Goal: Information Seeking & Learning: Check status

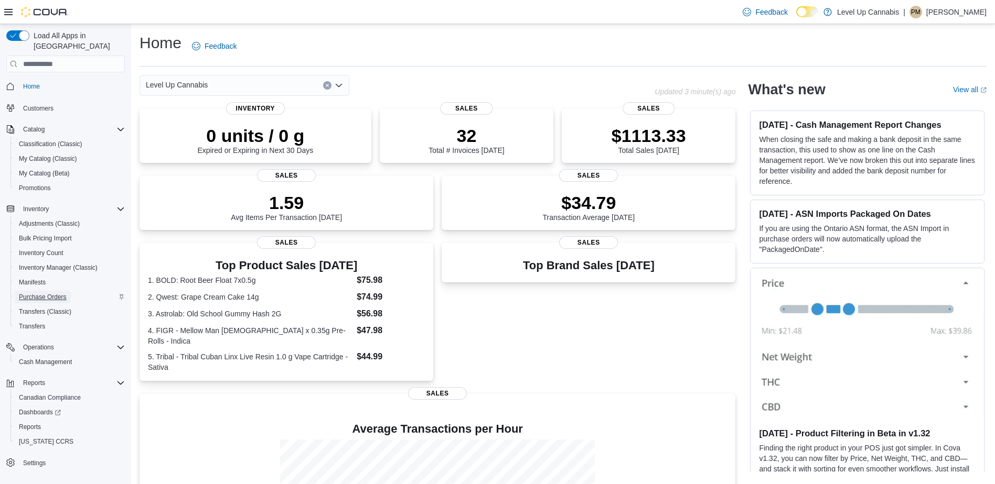
click at [56, 293] on span "Purchase Orders" at bounding box center [43, 297] width 48 height 8
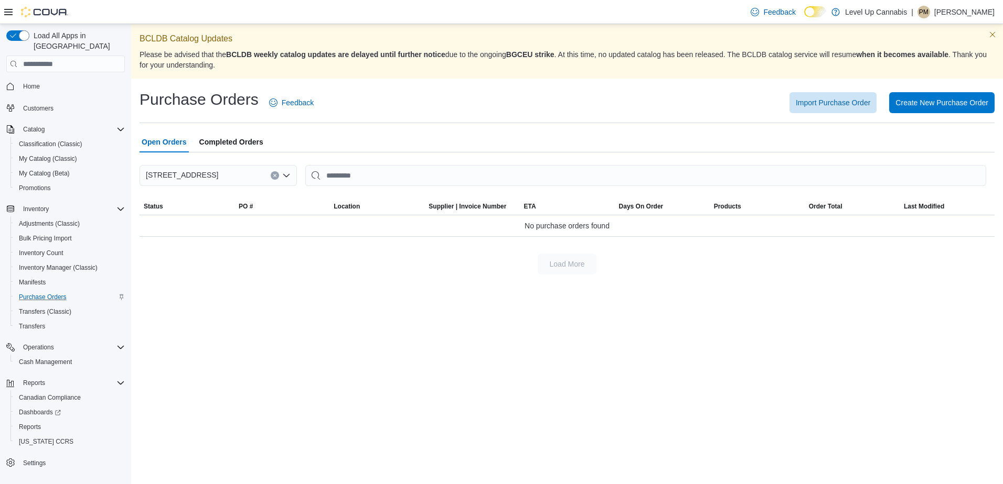
click at [256, 143] on span "Completed Orders" at bounding box center [231, 142] width 64 height 21
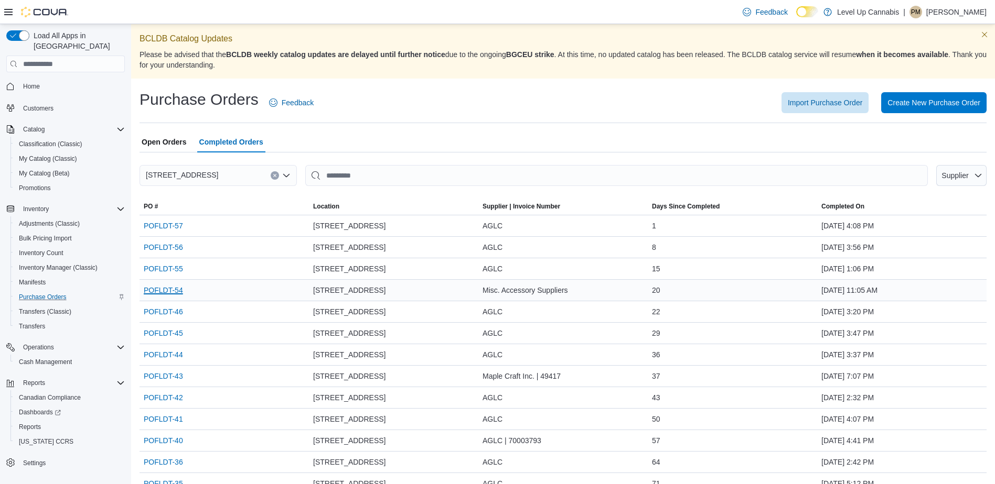
click at [167, 291] on link "POFLDT-54" at bounding box center [163, 290] width 39 height 13
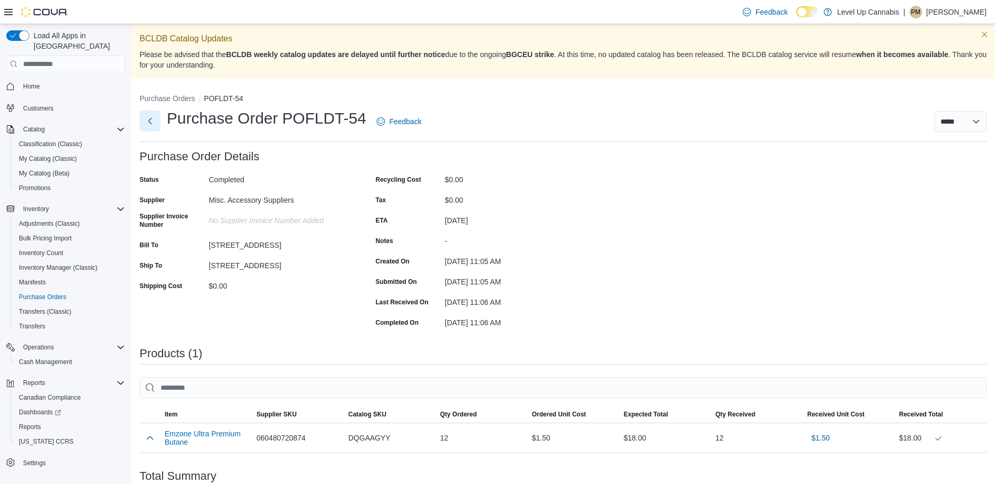
click at [155, 123] on button "Next" at bounding box center [149, 121] width 21 height 21
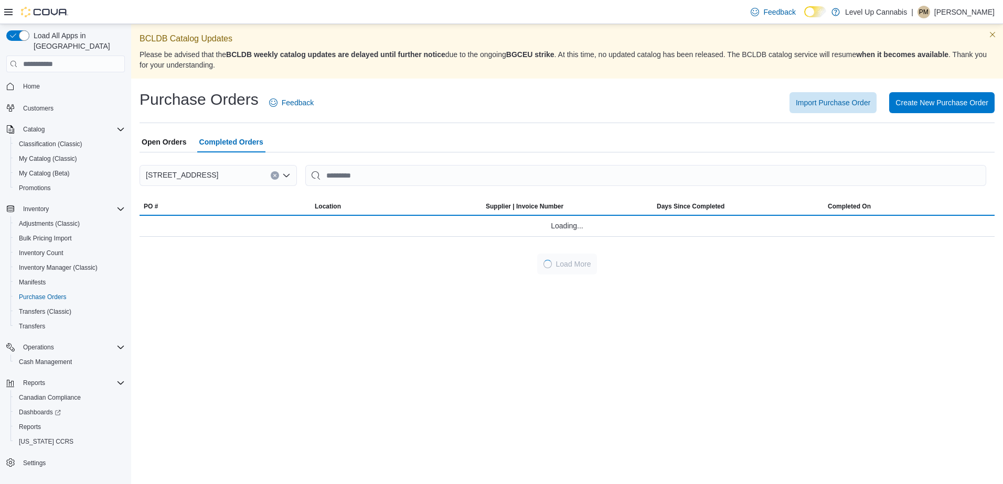
click at [242, 142] on span "Completed Orders" at bounding box center [231, 142] width 64 height 21
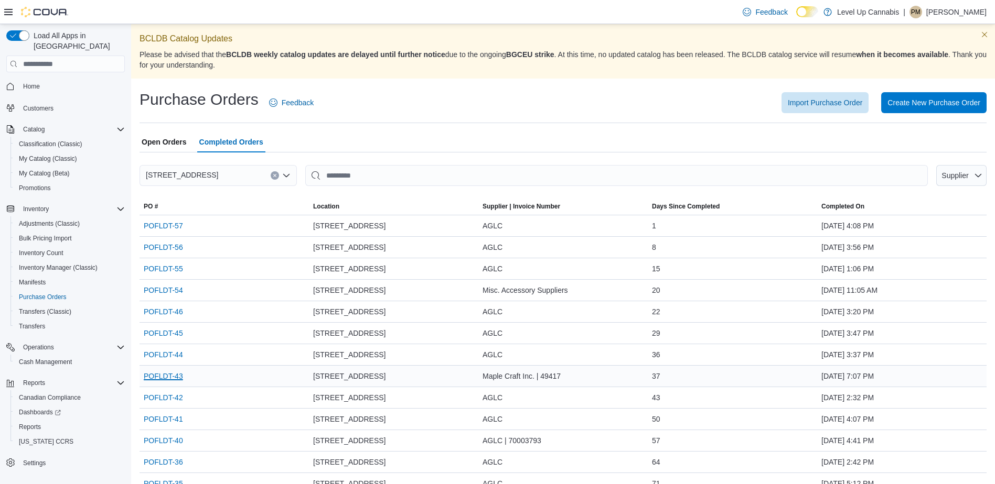
click at [171, 378] on link "POFLDT-43" at bounding box center [163, 376] width 39 height 13
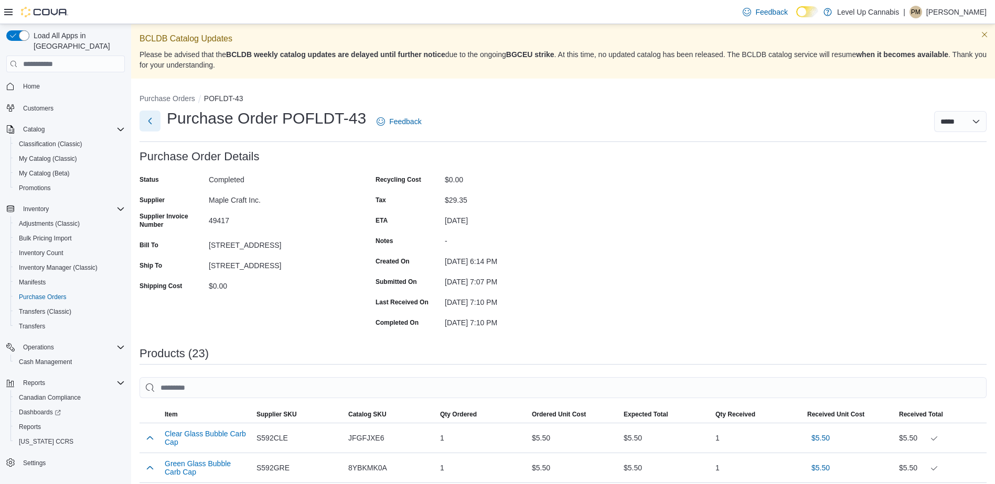
click at [155, 120] on button "Next" at bounding box center [149, 121] width 21 height 21
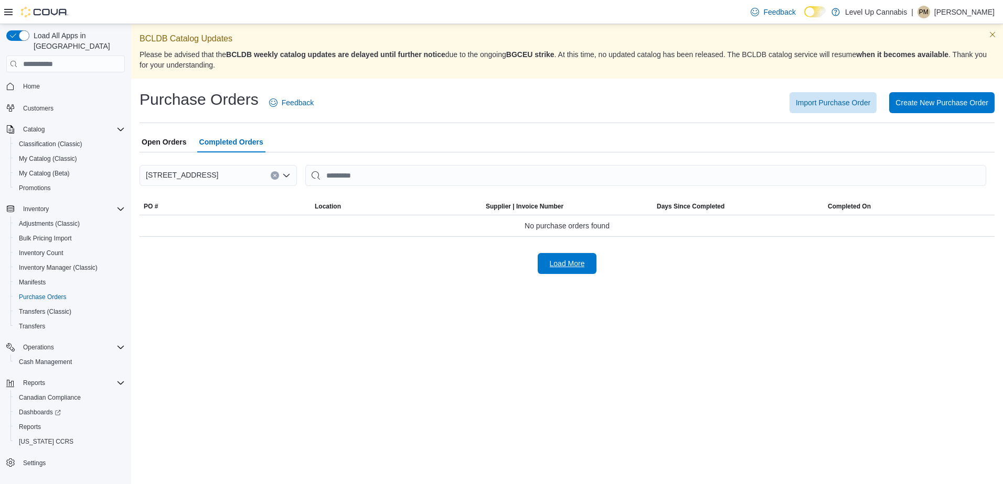
click at [558, 266] on span "Load More" at bounding box center [567, 263] width 35 height 10
click at [241, 143] on span "Completed Orders" at bounding box center [231, 142] width 64 height 21
click at [219, 143] on span "Completed Orders" at bounding box center [231, 142] width 64 height 21
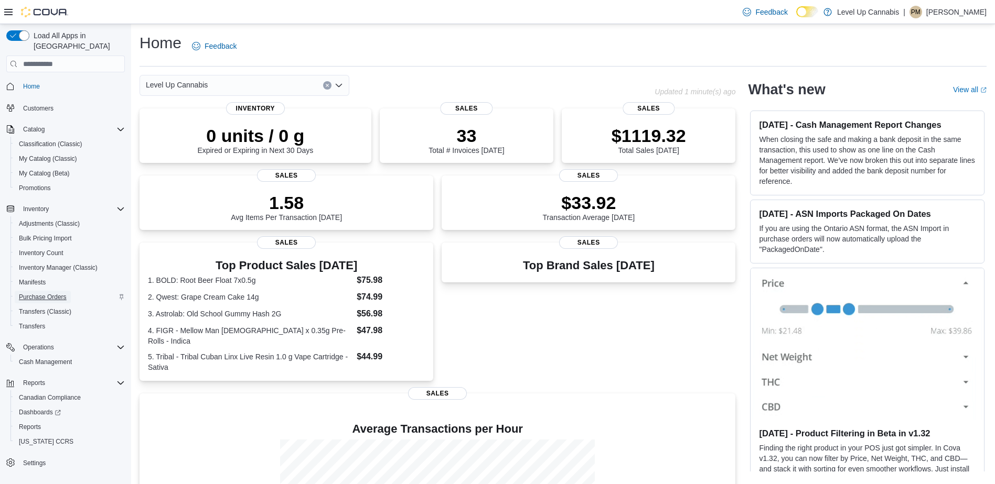
click at [61, 293] on span "Purchase Orders" at bounding box center [43, 297] width 48 height 8
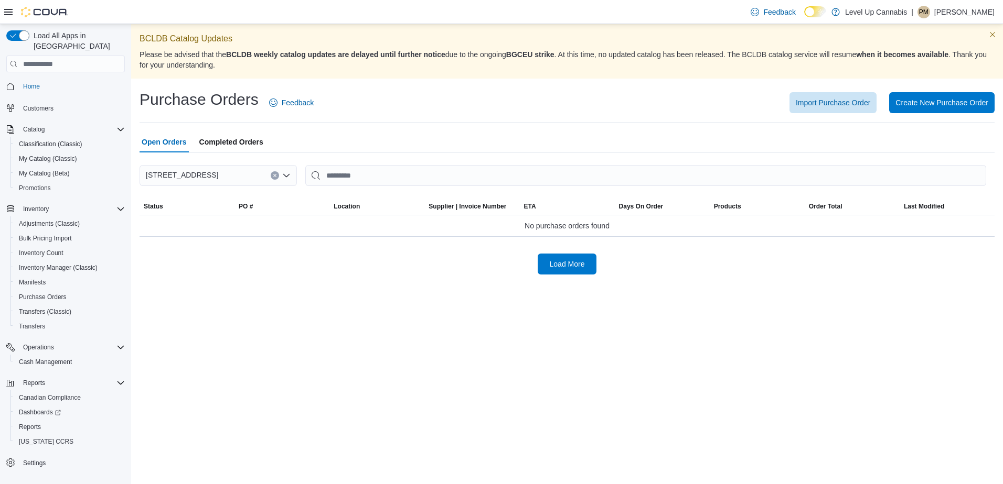
click at [227, 136] on span "Completed Orders" at bounding box center [231, 142] width 64 height 21
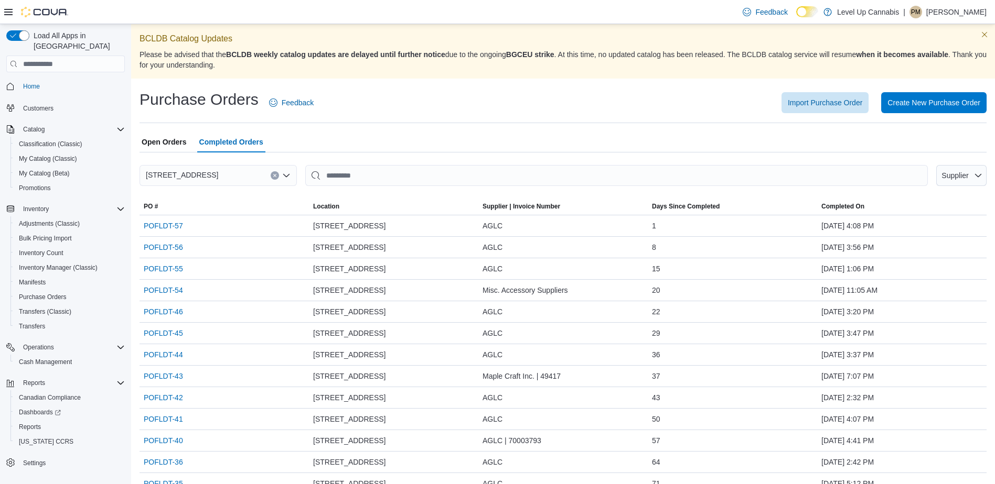
click at [580, 268] on div "AGLC" at bounding box center [562, 268] width 169 height 21
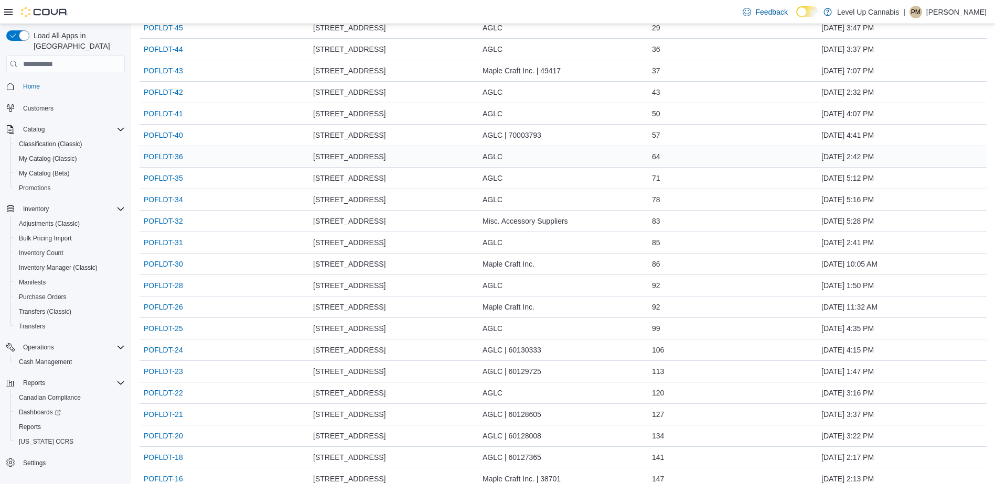
scroll to position [315, 0]
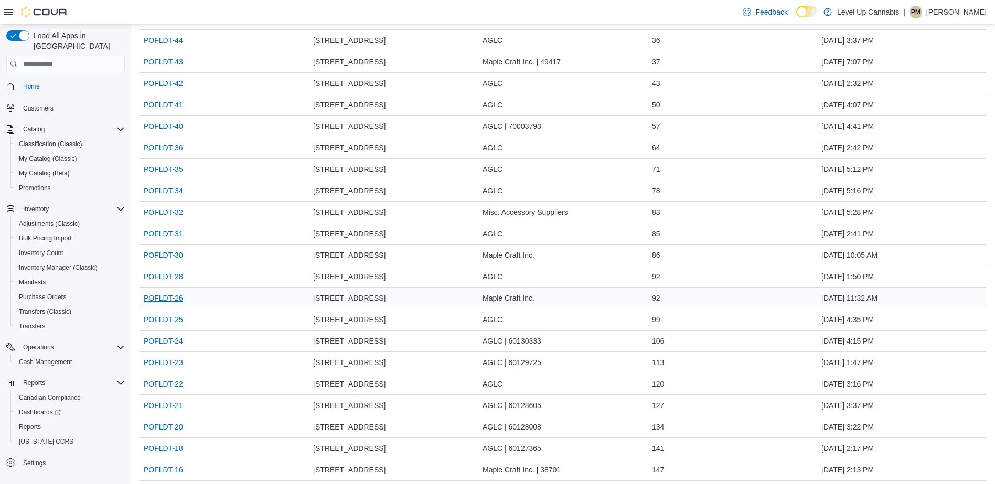
click at [178, 298] on link "POFLDT-26" at bounding box center [163, 298] width 39 height 13
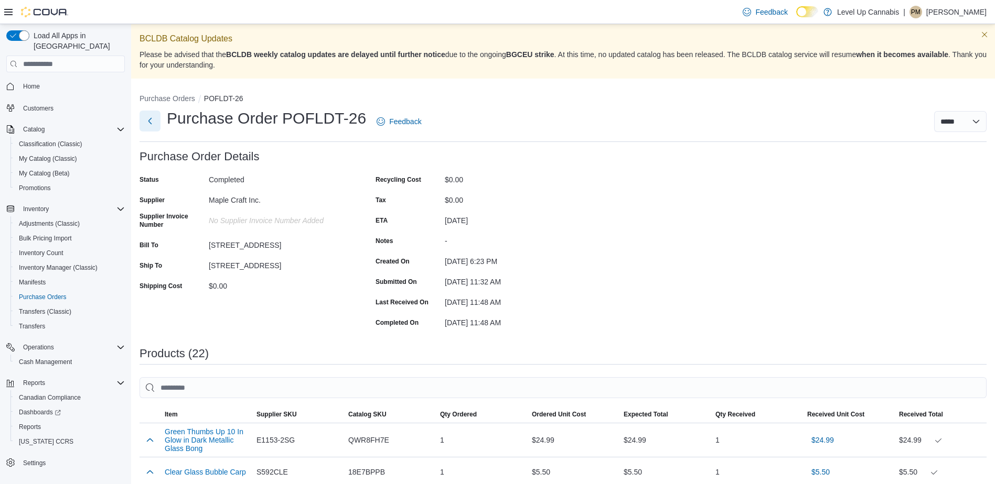
click at [151, 121] on button "Next" at bounding box center [149, 121] width 21 height 21
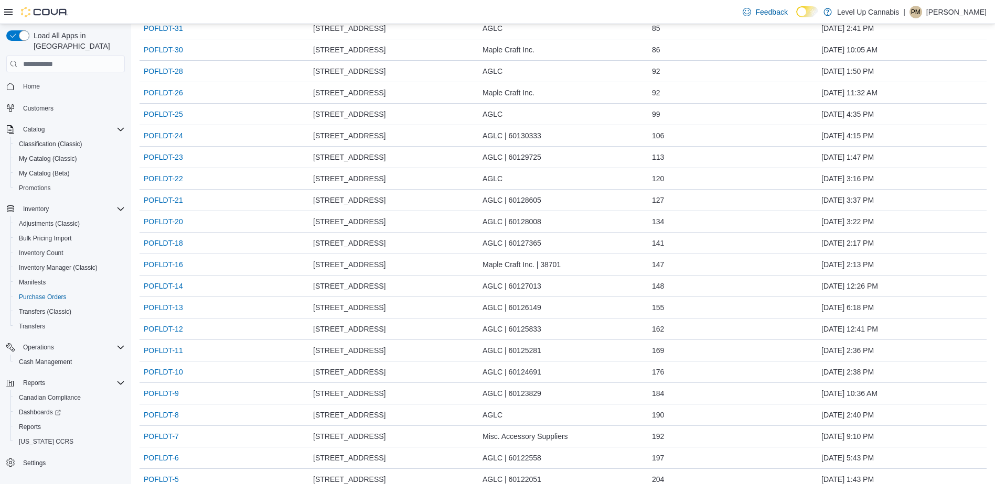
scroll to position [524, 0]
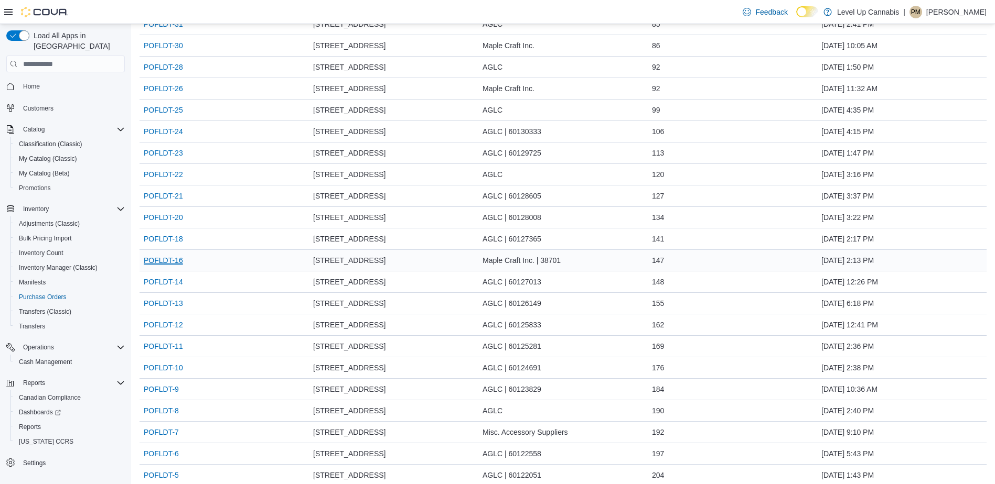
click at [166, 261] on link "POFLDT-16" at bounding box center [163, 260] width 39 height 13
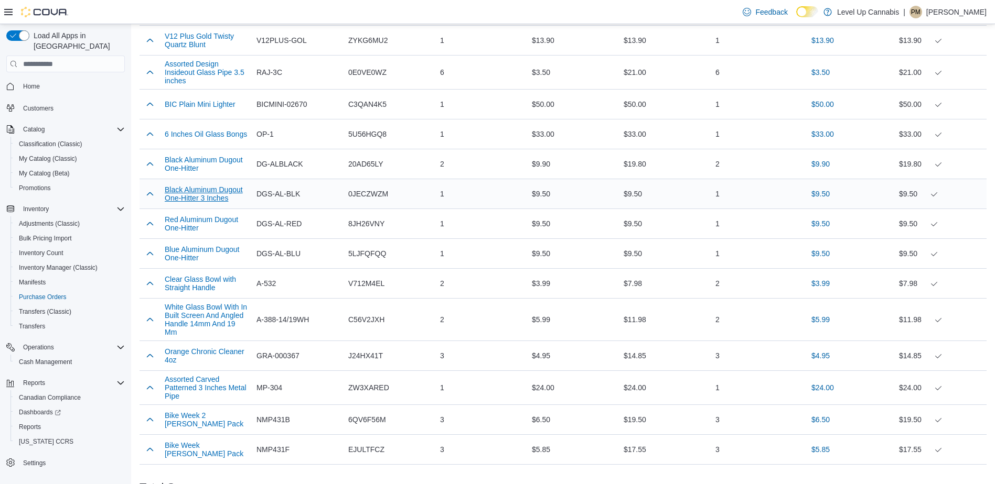
scroll to position [629, 0]
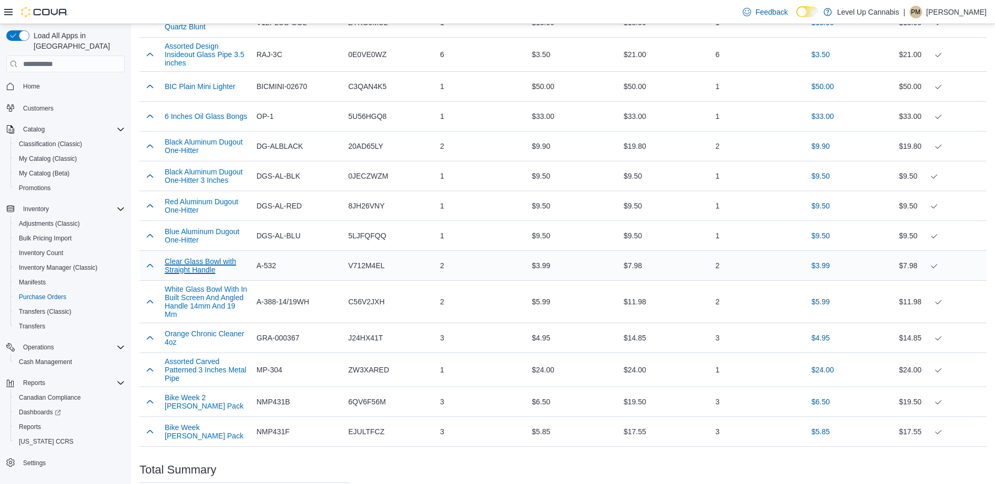
click at [200, 270] on button "Clear Glass Bowl with Straight Handle" at bounding box center [206, 265] width 83 height 17
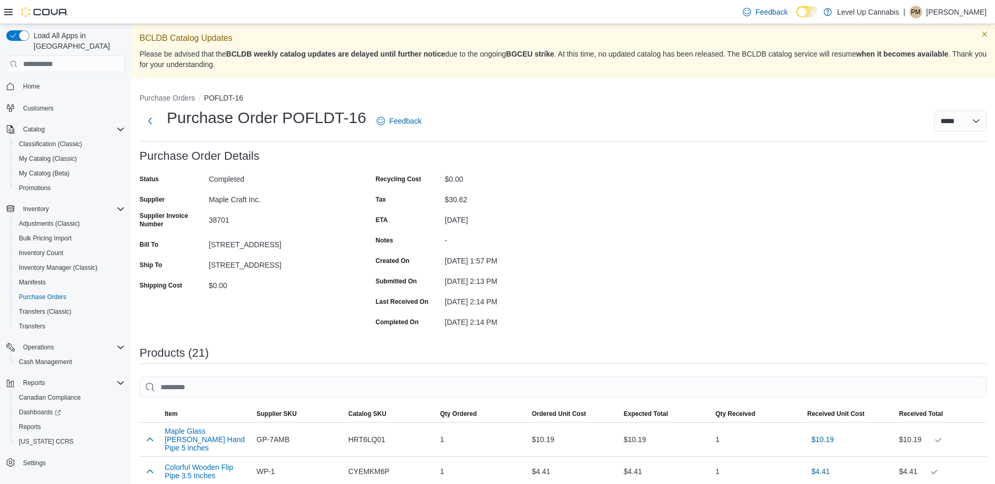
scroll to position [0, 0]
click at [176, 98] on button "Purchase Orders" at bounding box center [167, 98] width 56 height 8
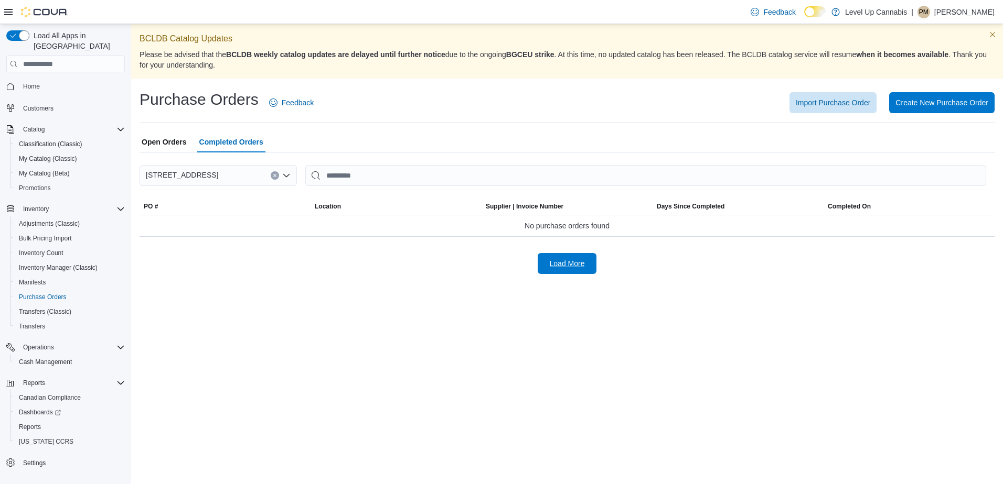
click at [555, 262] on span "Load More" at bounding box center [567, 263] width 35 height 10
click at [240, 145] on span "Completed Orders" at bounding box center [231, 142] width 64 height 21
click at [176, 139] on span "Open Orders" at bounding box center [164, 142] width 45 height 21
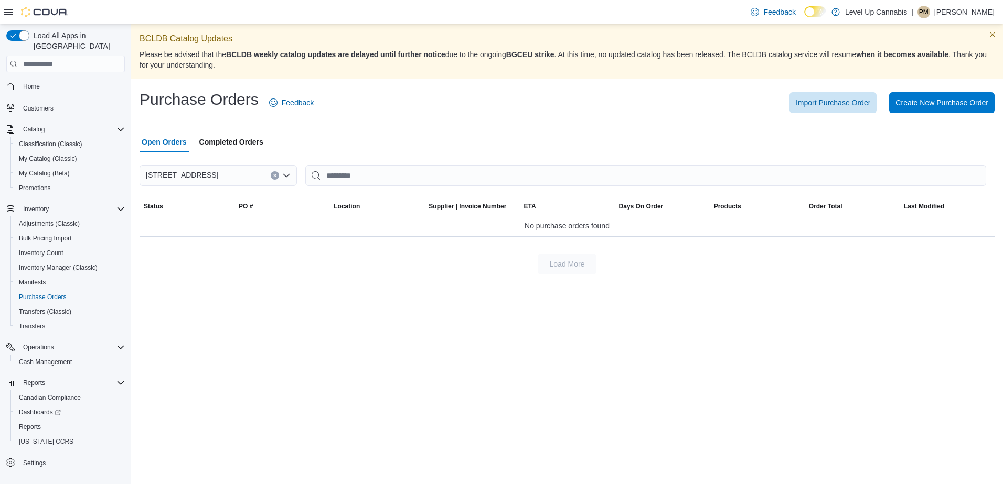
click at [238, 143] on span "Completed Orders" at bounding box center [231, 142] width 64 height 21
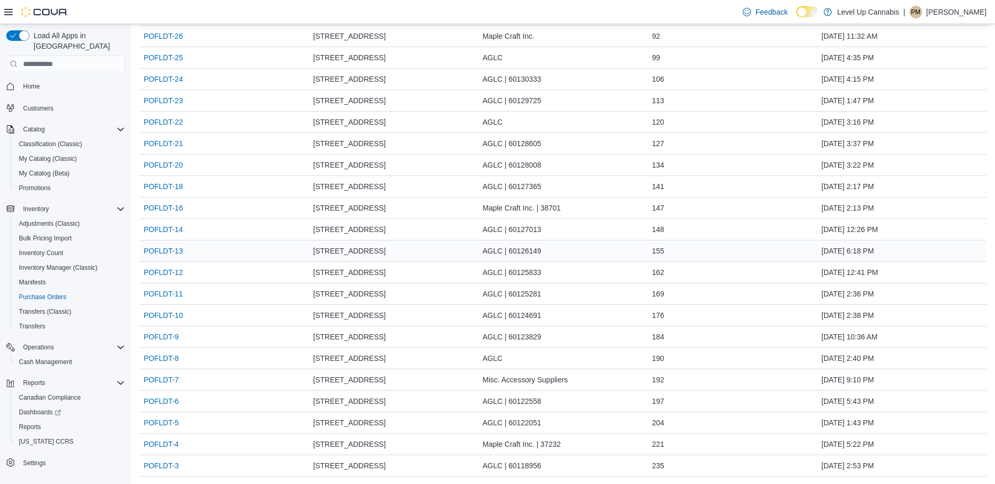
scroll to position [659, 0]
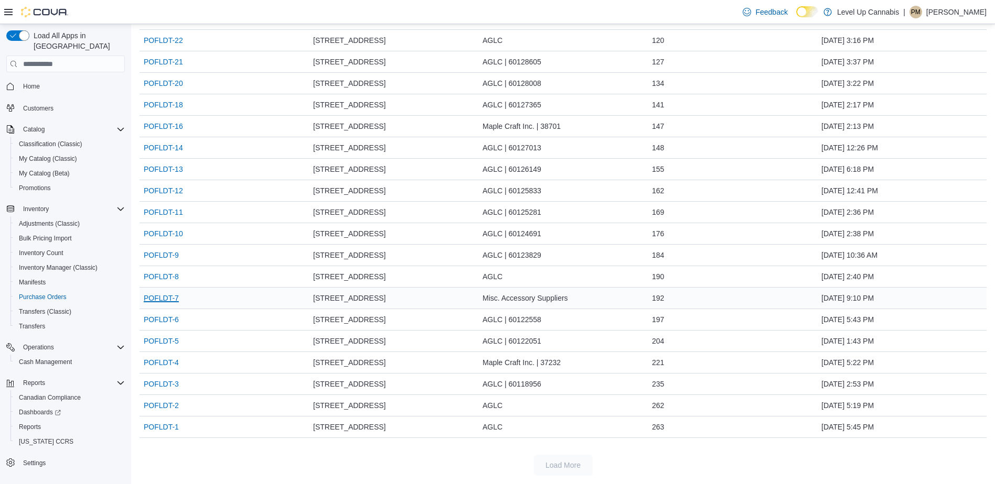
click at [174, 298] on link "POFLDT-7" at bounding box center [161, 298] width 35 height 13
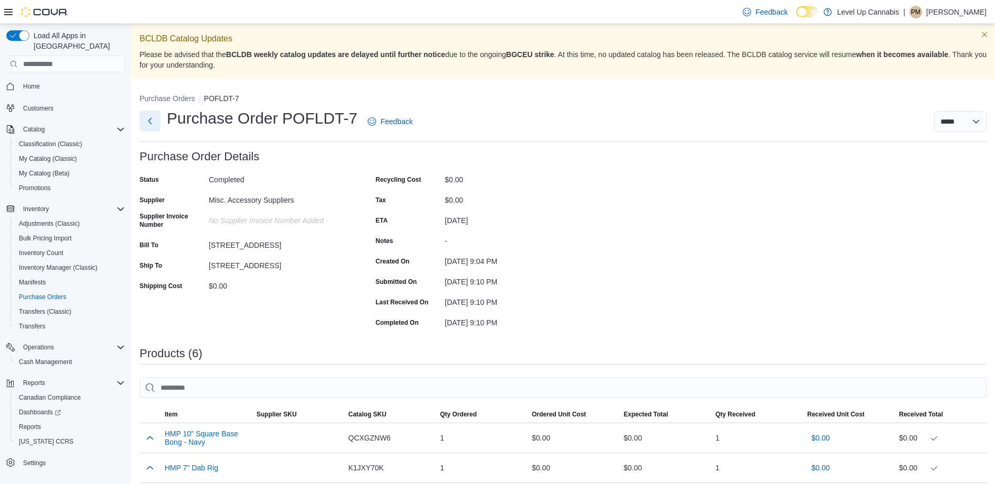
click at [147, 123] on button "Next" at bounding box center [149, 121] width 21 height 21
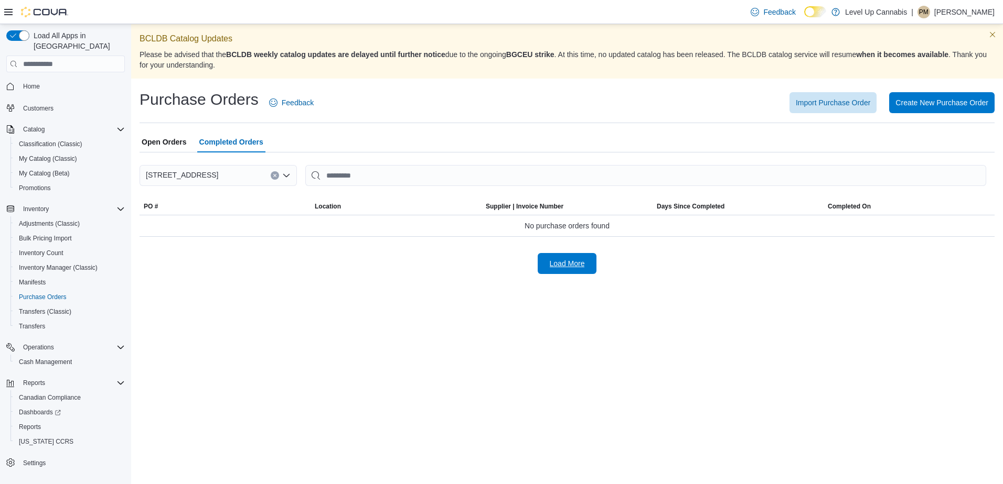
click at [568, 262] on span "Load More" at bounding box center [567, 263] width 35 height 10
click at [171, 139] on span "Open Orders" at bounding box center [164, 142] width 45 height 21
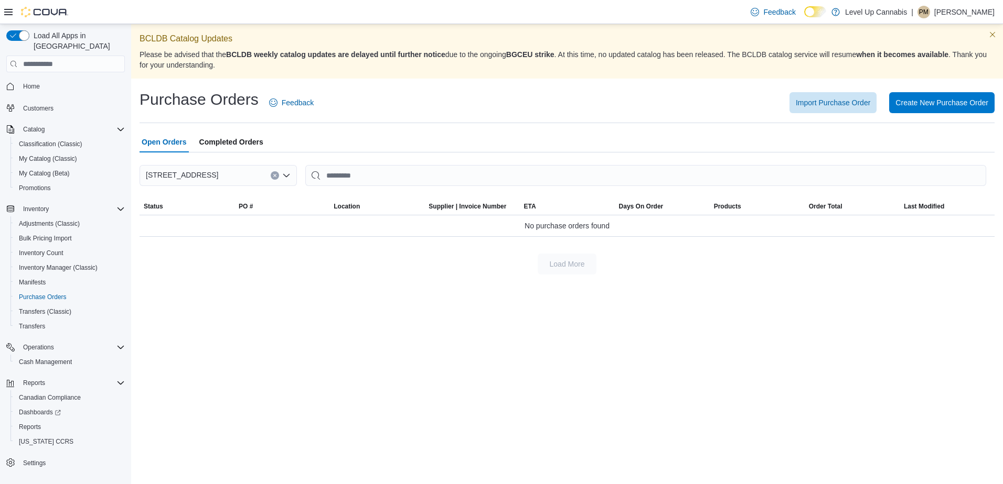
click at [239, 139] on span "Completed Orders" at bounding box center [231, 142] width 64 height 21
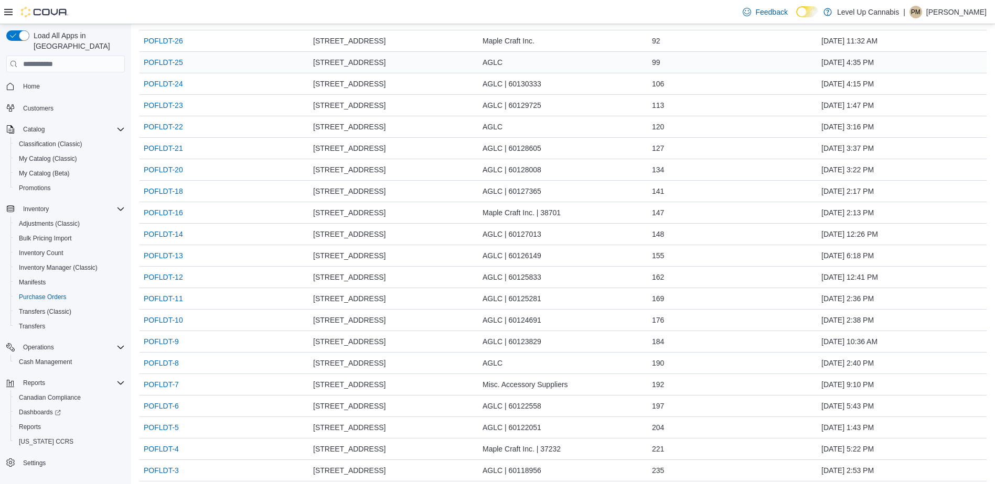
scroll to position [659, 0]
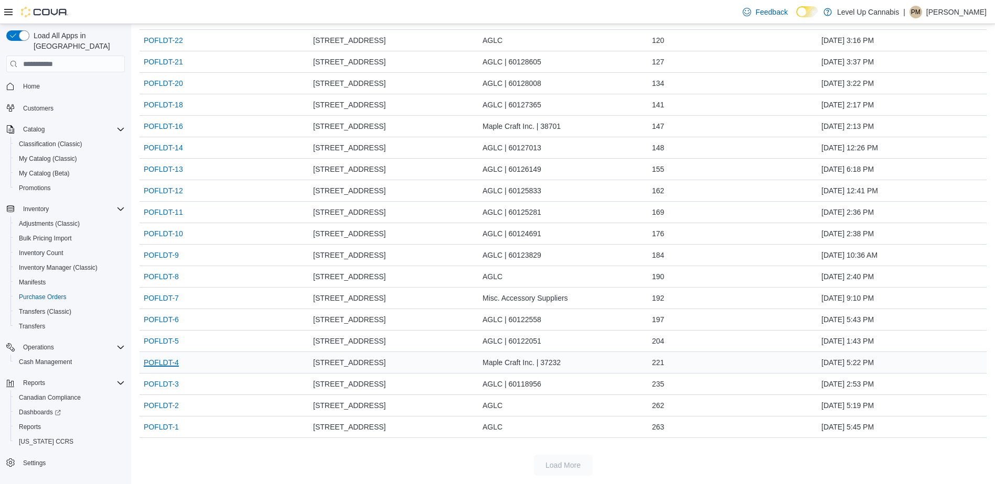
click at [173, 363] on link "POFLDT-4" at bounding box center [161, 363] width 35 height 13
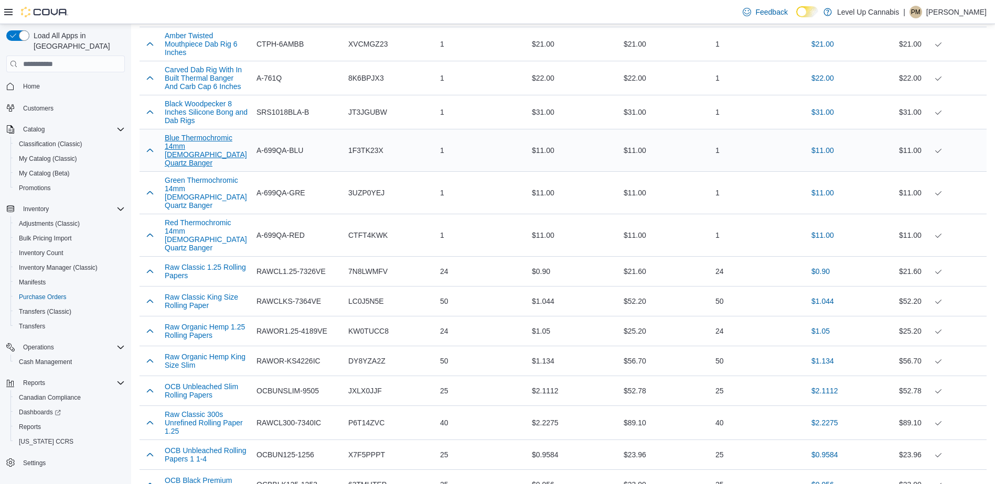
scroll to position [1363, 0]
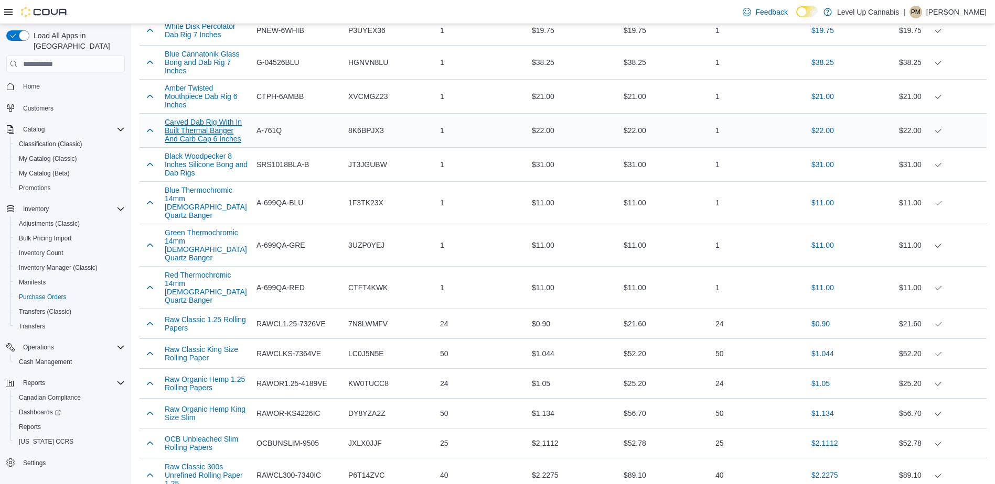
click at [194, 120] on button "Carved Dab Rig With In Built Thermal Banger And Carb Cap 6 Inches" at bounding box center [206, 130] width 83 height 25
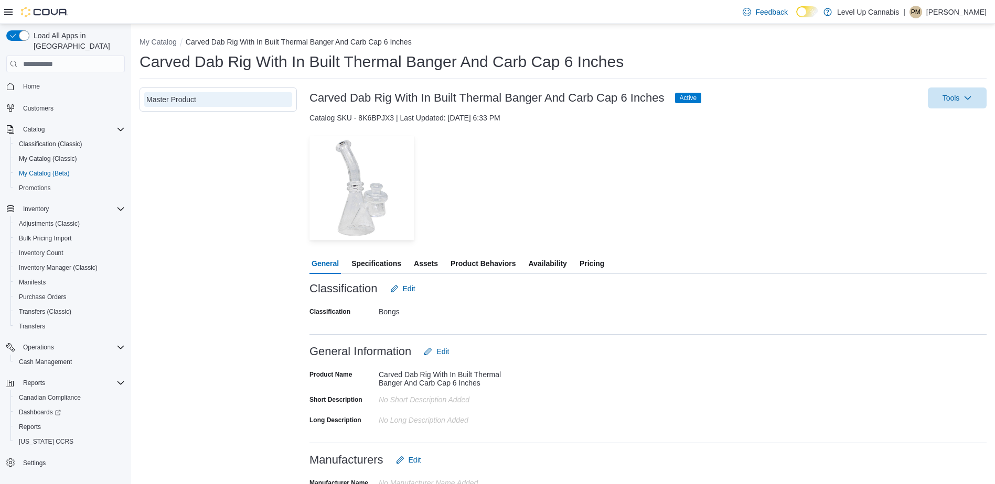
click at [600, 262] on span "Pricing" at bounding box center [591, 263] width 25 height 21
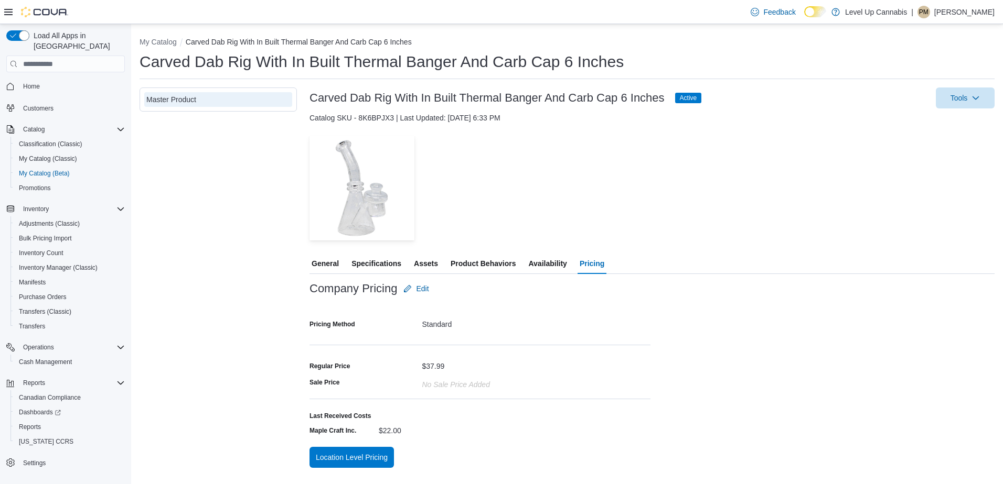
click at [563, 179] on div "— Click to open this image in fullscreen mode" at bounding box center [651, 188] width 685 height 105
